Goal: Task Accomplishment & Management: Manage account settings

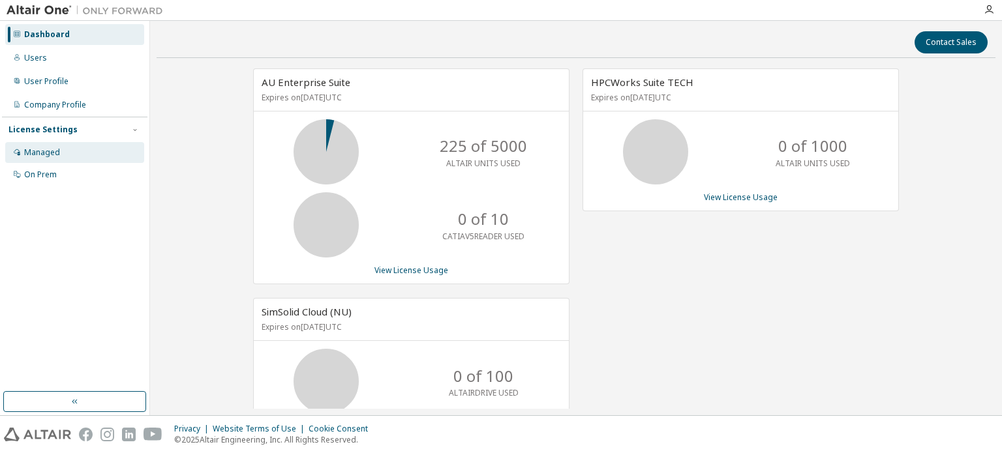
click at [53, 144] on div "Managed" at bounding box center [74, 152] width 139 height 21
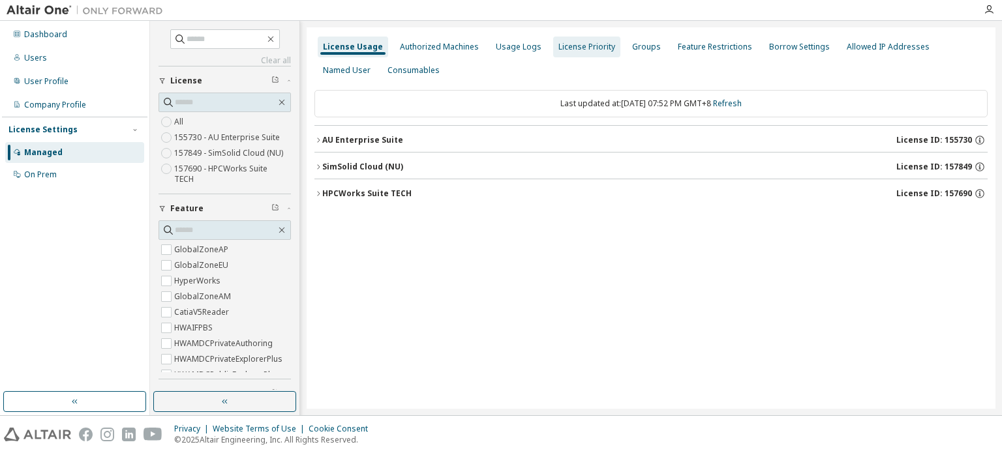
click at [584, 49] on div "License Priority" at bounding box center [586, 47] width 57 height 10
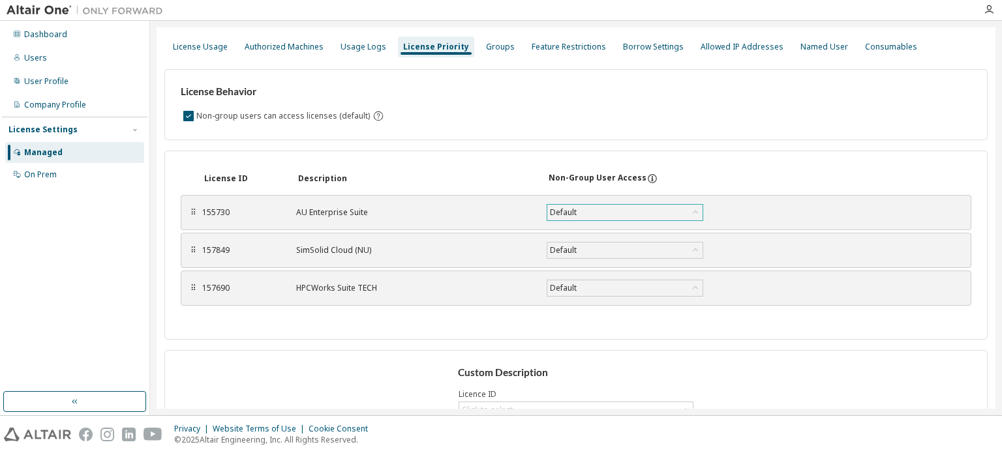
click at [654, 217] on div "Default" at bounding box center [624, 213] width 155 height 16
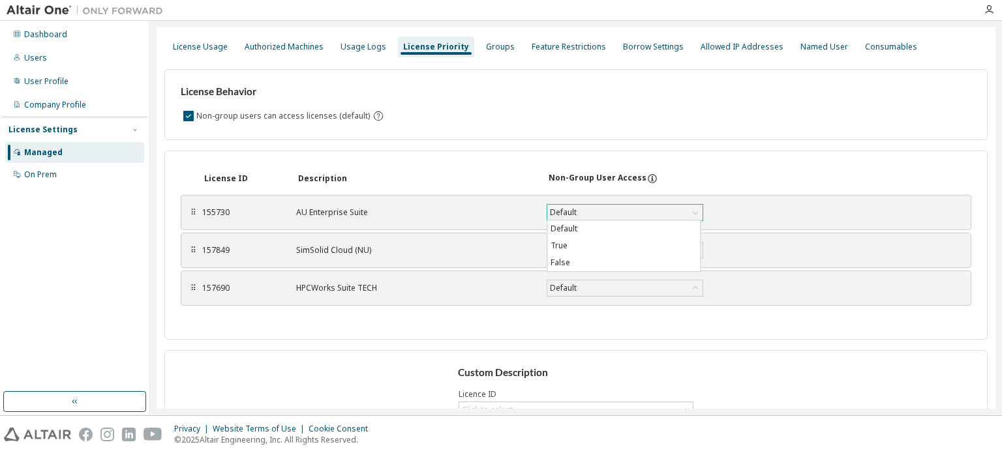
click at [654, 217] on div "Default" at bounding box center [624, 213] width 155 height 16
